Goal: Check status: Check status

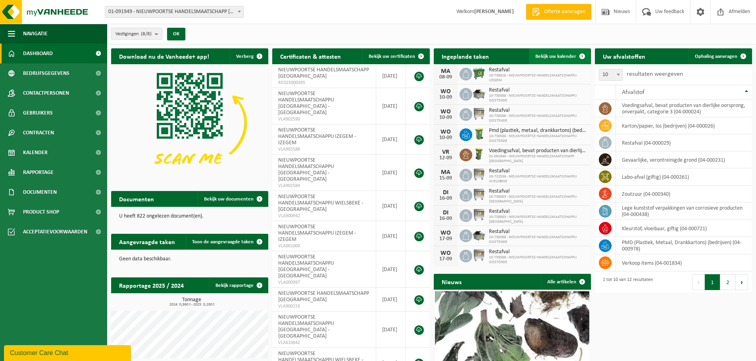
click at [548, 54] on span "Bekijk uw kalender" at bounding box center [555, 56] width 41 height 5
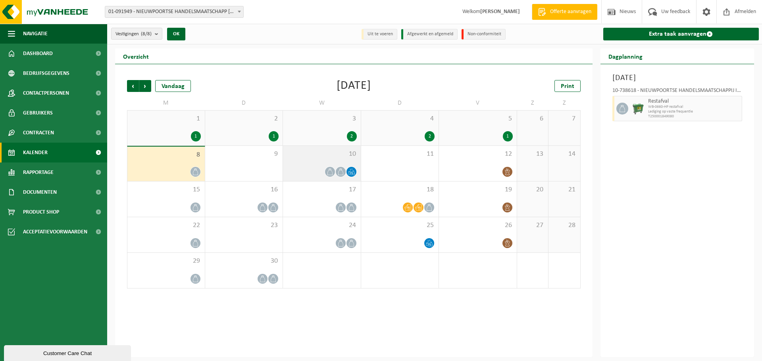
click at [341, 170] on icon at bounding box center [340, 172] width 7 height 7
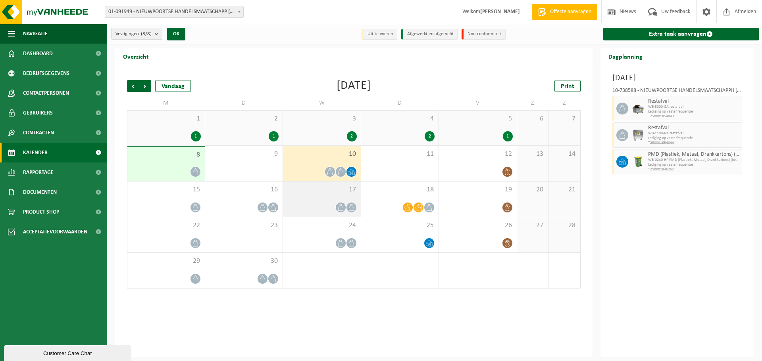
click at [340, 196] on div "17" at bounding box center [322, 199] width 78 height 35
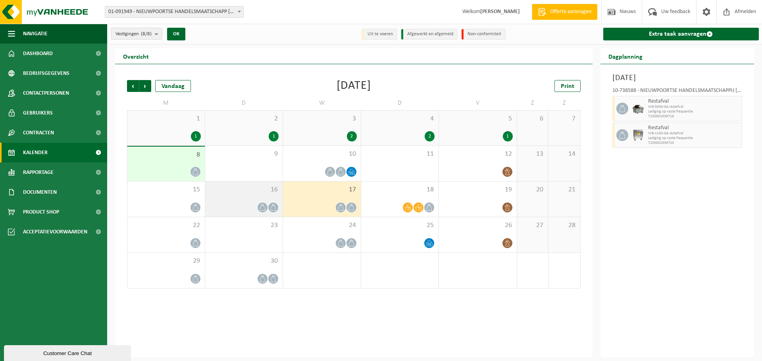
click at [271, 203] on span at bounding box center [273, 208] width 10 height 10
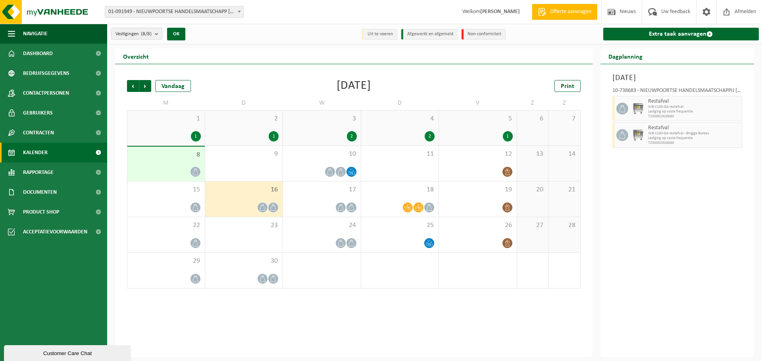
click at [262, 210] on div at bounding box center [244, 207] width 70 height 11
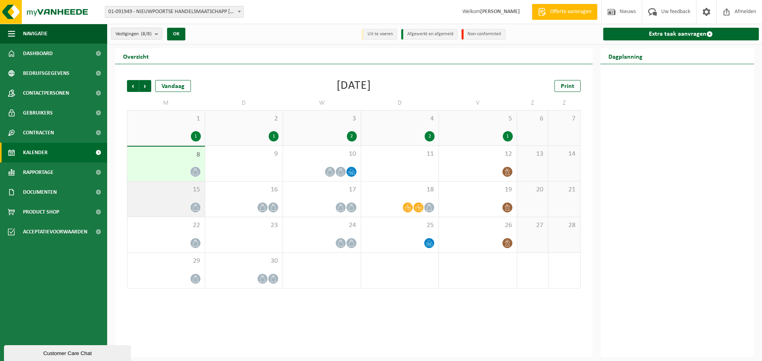
click at [189, 198] on div "15" at bounding box center [165, 199] width 77 height 35
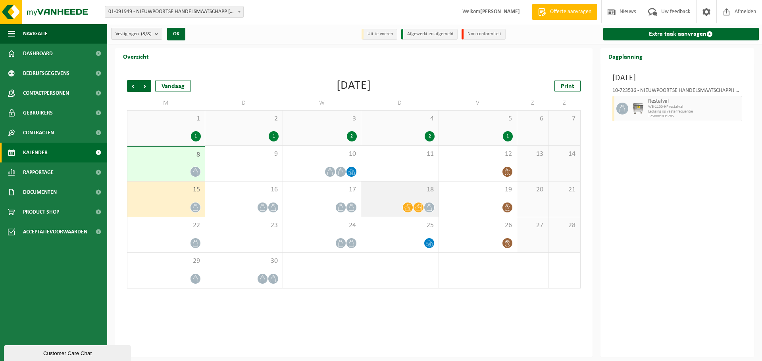
click at [404, 198] on div "18" at bounding box center [400, 199] width 78 height 35
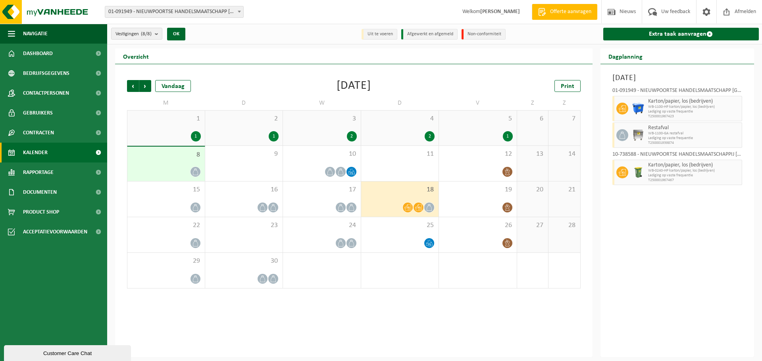
click at [175, 167] on div at bounding box center [165, 172] width 69 height 11
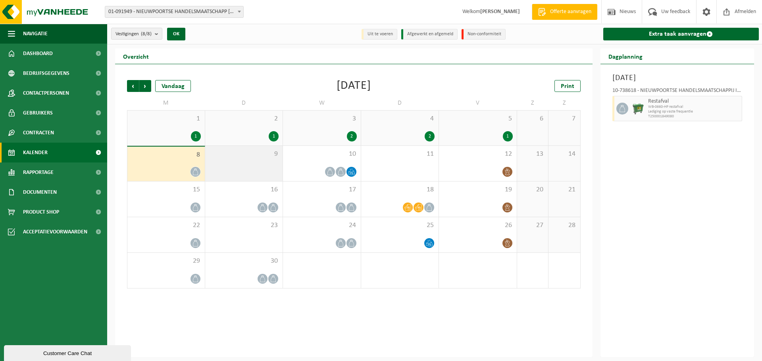
click at [257, 166] on div "9" at bounding box center [244, 163] width 78 height 35
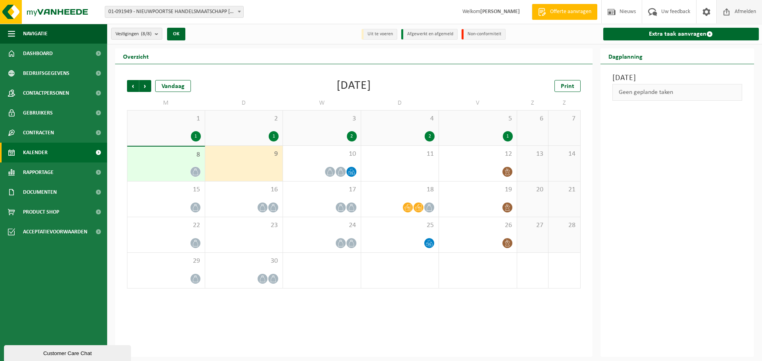
click at [746, 10] on span "Afmelden" at bounding box center [744, 11] width 25 height 23
